Goal: Transaction & Acquisition: Purchase product/service

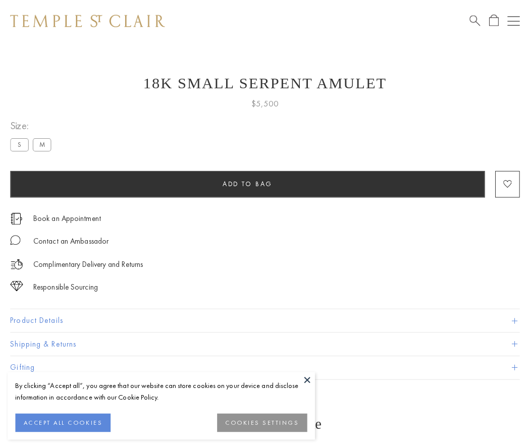
scroll to position [36, 0]
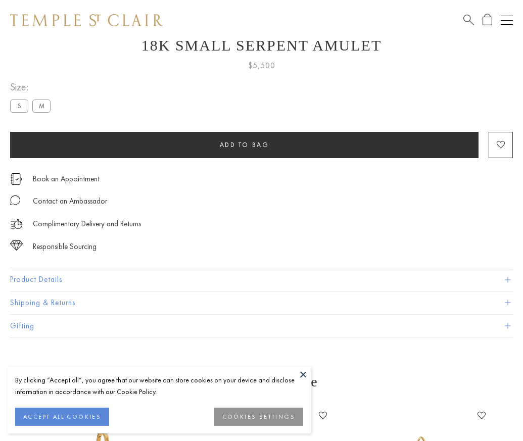
click at [244, 144] on span "Add to bag" at bounding box center [244, 144] width 49 height 9
